Goal: Task Accomplishment & Management: Complete application form

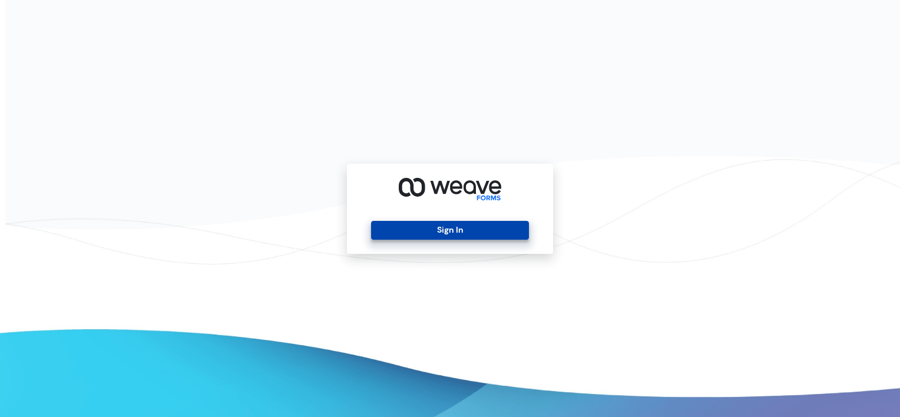
click at [434, 228] on button "Sign In" at bounding box center [449, 230] width 157 height 19
click at [447, 231] on button "Sign In" at bounding box center [449, 230] width 157 height 19
